Goal: Navigation & Orientation: Find specific page/section

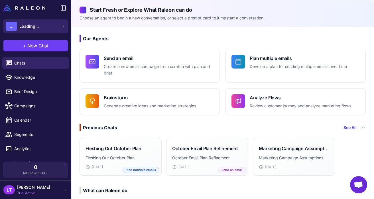
click at [64, 26] on icon at bounding box center [63, 26] width 5 height 5
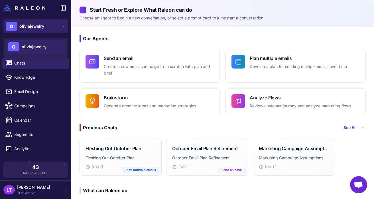
click at [62, 24] on icon at bounding box center [63, 26] width 5 height 5
click at [60, 29] on button "O oliviajewelry" at bounding box center [35, 26] width 64 height 14
click at [45, 47] on span "oliviajewelry" at bounding box center [34, 47] width 25 height 6
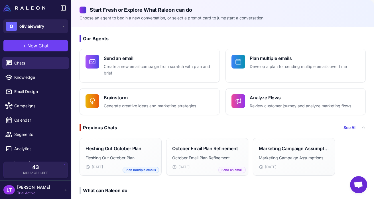
click at [28, 187] on span "[PERSON_NAME]" at bounding box center [33, 187] width 33 height 6
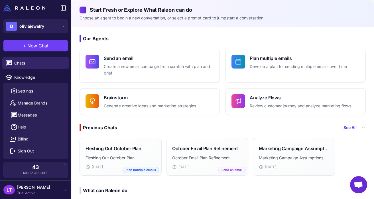
click at [27, 195] on span "Trial Active" at bounding box center [33, 192] width 33 height 5
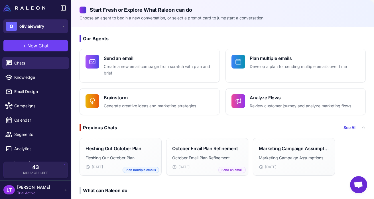
click at [36, 25] on span "oliviajewelry" at bounding box center [31, 26] width 25 height 6
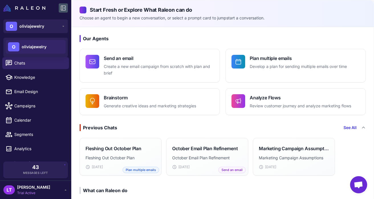
click at [65, 10] on icon at bounding box center [63, 8] width 7 height 7
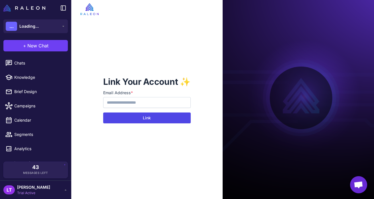
click at [127, 121] on button "Link" at bounding box center [146, 117] width 87 height 11
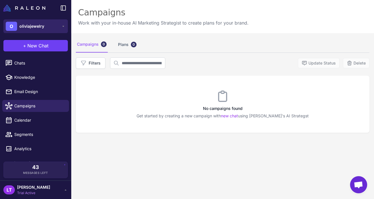
click at [62, 30] on button "O oliviajewelry" at bounding box center [35, 26] width 64 height 14
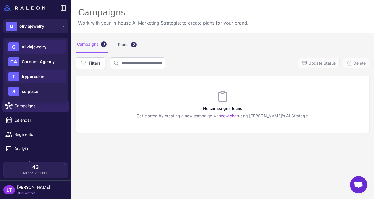
click at [38, 81] on div "T trypureskin" at bounding box center [36, 77] width 60 height 14
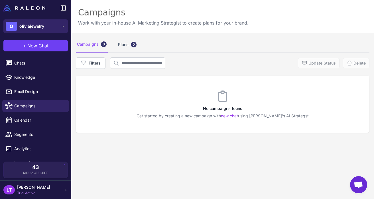
click at [55, 26] on button "O oliviajewelry" at bounding box center [35, 26] width 64 height 14
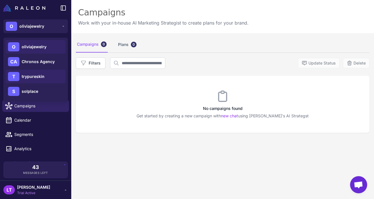
click at [29, 80] on div "T trypureskin" at bounding box center [36, 77] width 60 height 14
